Goal: Obtain resource: Download file/media

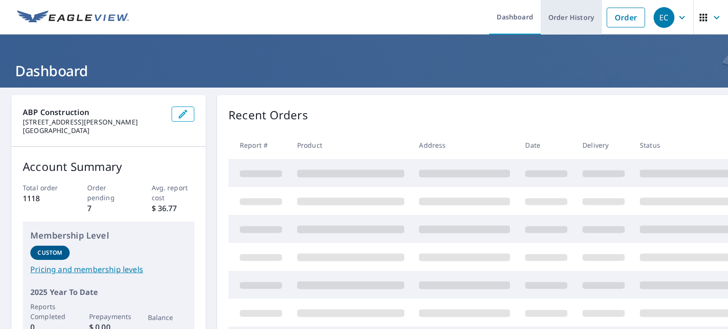
click at [550, 15] on link "Order History" at bounding box center [571, 17] width 61 height 35
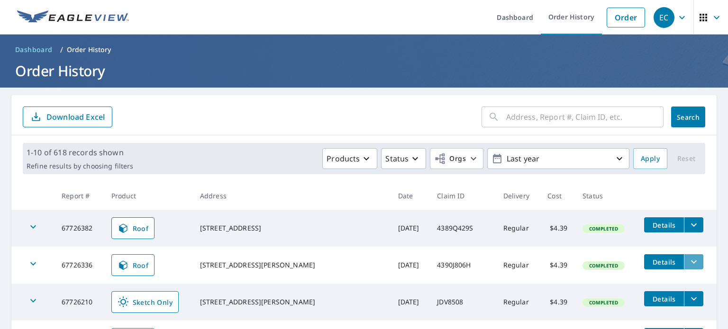
click at [688, 263] on icon "filesDropdownBtn-67726336" at bounding box center [693, 261] width 11 height 11
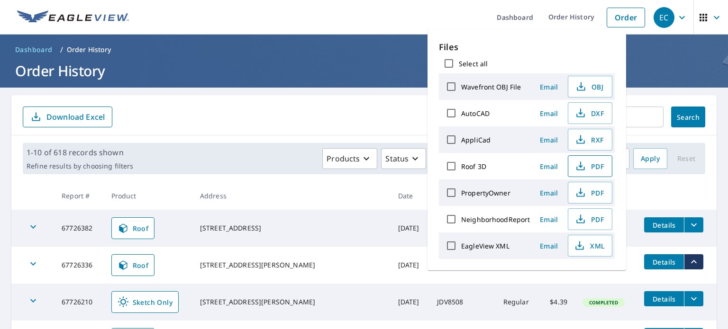
click at [594, 166] on span "PDF" at bounding box center [589, 166] width 30 height 11
click at [336, 96] on div "​ Search Download Excel" at bounding box center [363, 115] width 705 height 40
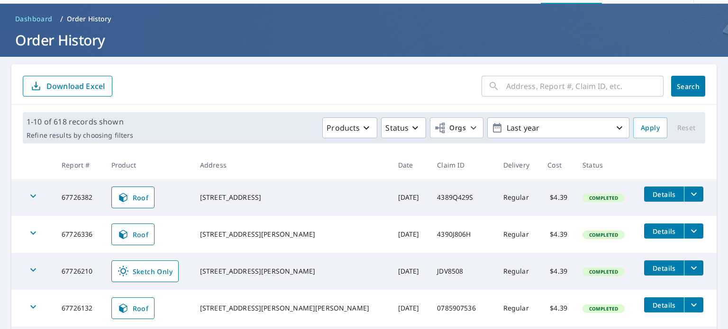
scroll to position [95, 0]
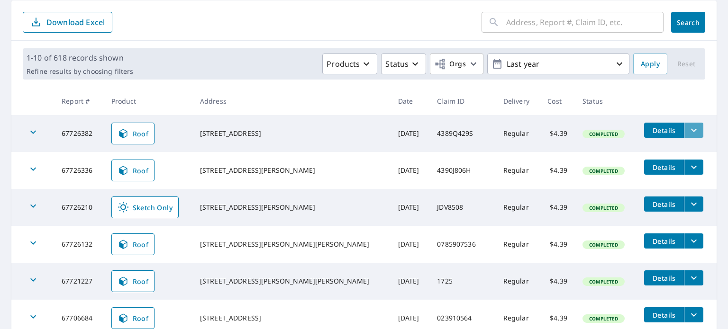
click at [688, 130] on icon "filesDropdownBtn-67726382" at bounding box center [693, 130] width 11 height 11
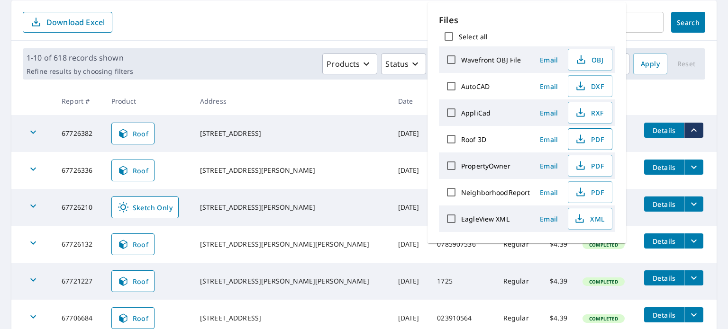
click at [590, 138] on span "PDF" at bounding box center [589, 139] width 30 height 11
click at [305, 218] on td "[STREET_ADDRESS][PERSON_NAME]" at bounding box center [291, 207] width 198 height 37
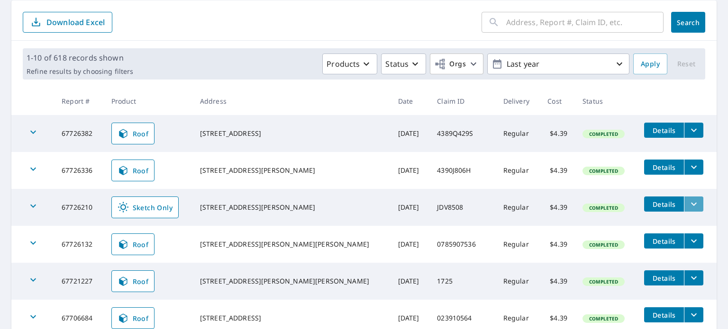
click at [688, 202] on icon "filesDropdownBtn-67726210" at bounding box center [693, 204] width 11 height 11
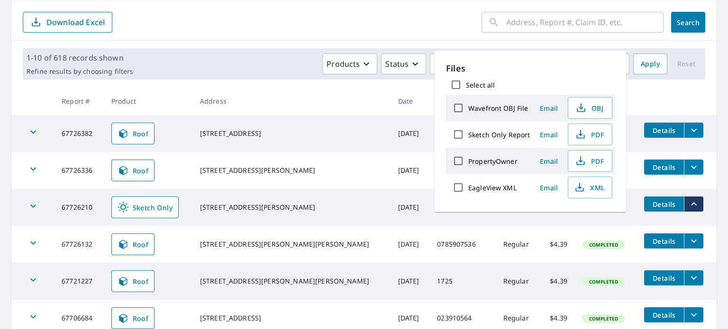
click at [296, 212] on div "[STREET_ADDRESS][PERSON_NAME]" at bounding box center [291, 207] width 183 height 9
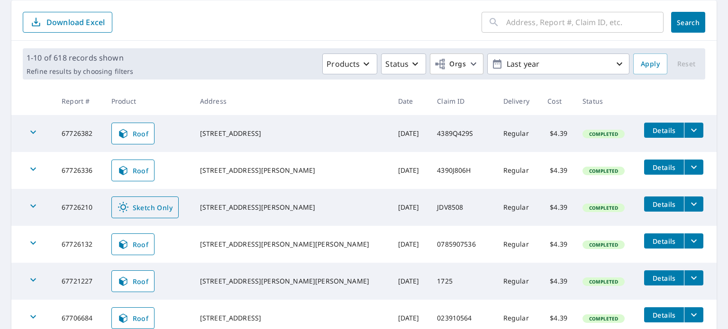
click at [169, 209] on span "Sketch Only" at bounding box center [145, 207] width 55 height 11
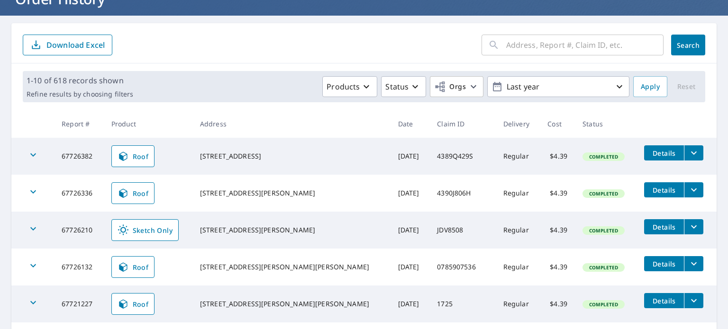
scroll to position [95, 0]
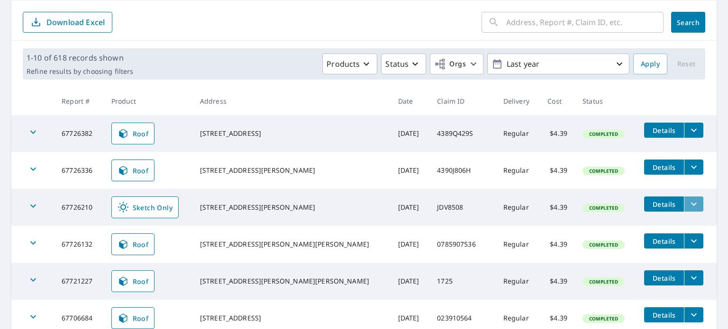
click at [688, 206] on icon "filesDropdownBtn-67726210" at bounding box center [693, 204] width 11 height 11
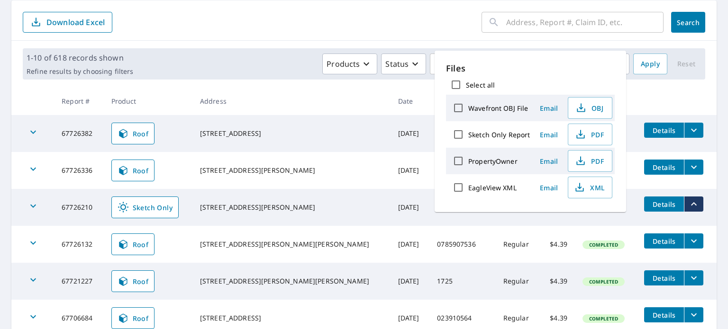
click at [30, 204] on icon "button" at bounding box center [32, 205] width 11 height 11
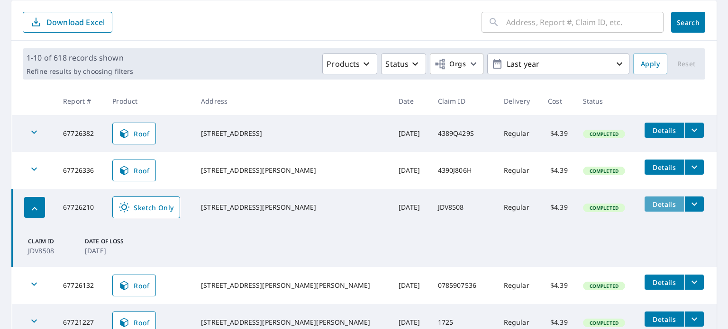
click at [653, 204] on span "Details" at bounding box center [664, 204] width 28 height 9
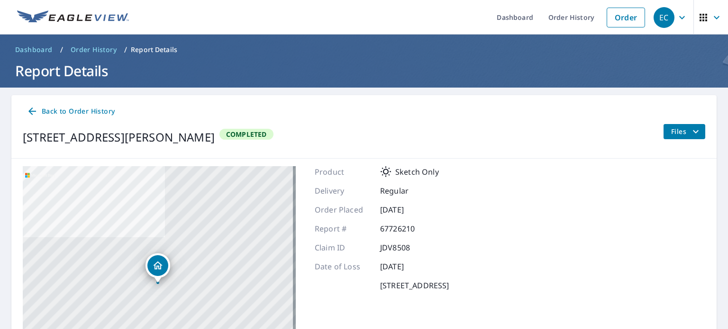
click at [693, 132] on icon "filesDropdownBtn-67726210" at bounding box center [696, 131] width 6 height 3
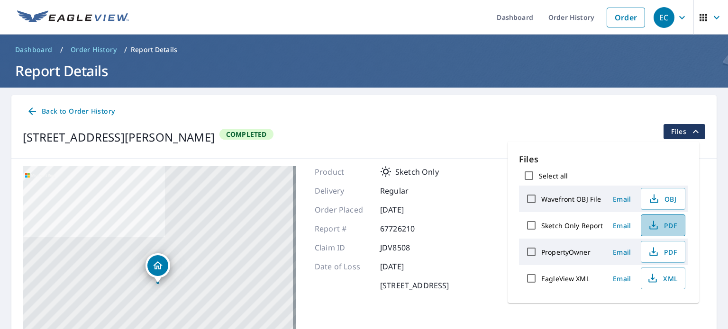
click at [676, 223] on button "PDF" at bounding box center [663, 226] width 45 height 22
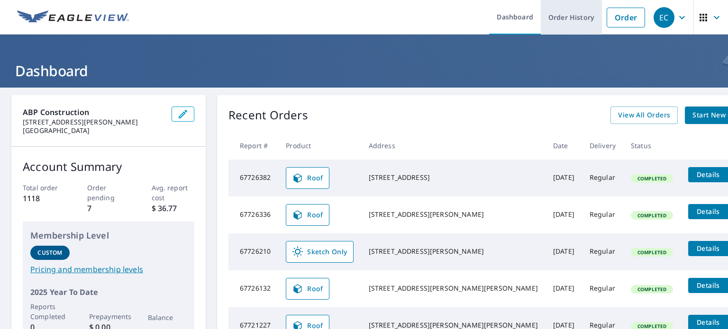
click at [561, 17] on link "Order History" at bounding box center [571, 17] width 61 height 35
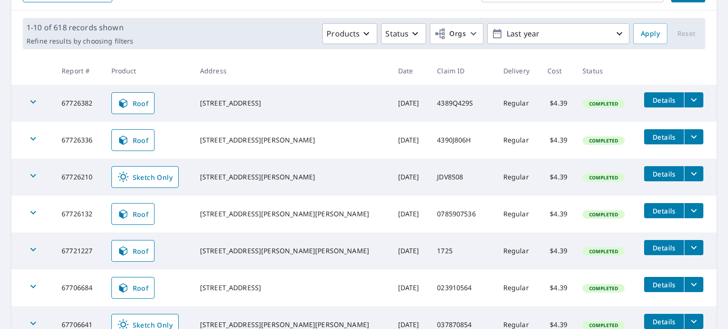
scroll to position [142, 0]
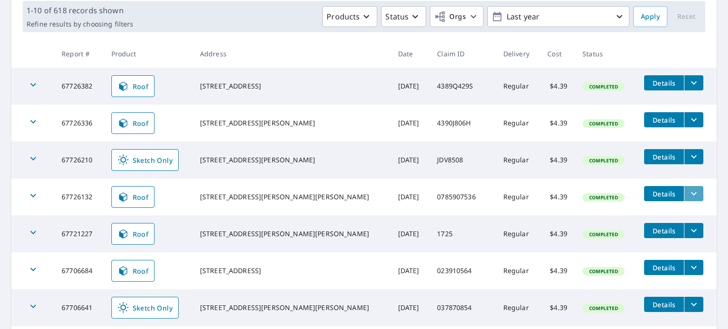
click at [688, 194] on icon "filesDropdownBtn-67726132" at bounding box center [693, 193] width 11 height 11
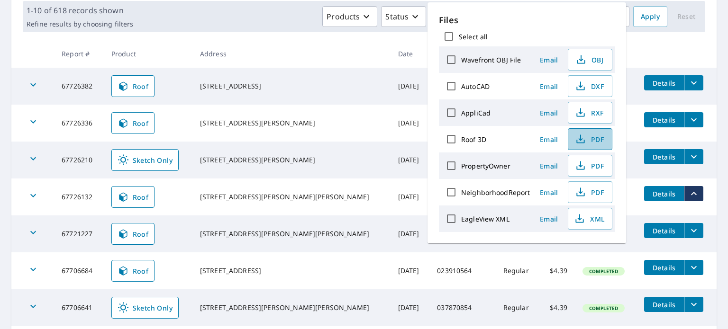
click at [597, 136] on span "PDF" at bounding box center [589, 139] width 30 height 11
